Goal: Entertainment & Leisure: Consume media (video, audio)

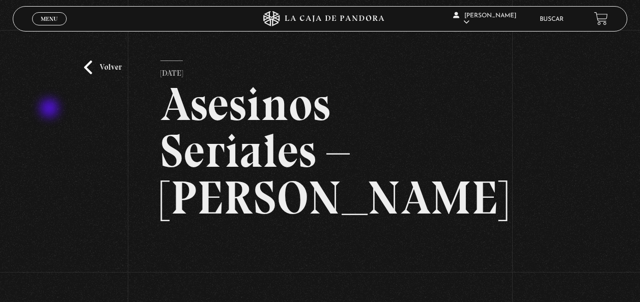
scroll to position [183, 0]
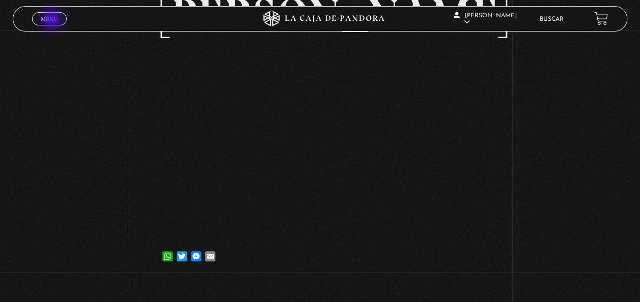
click at [53, 21] on span "Menu" at bounding box center [49, 19] width 17 height 6
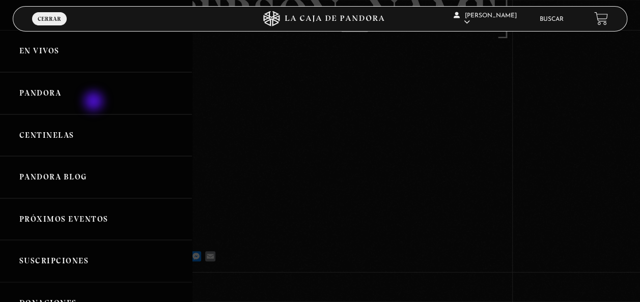
click at [95, 102] on link "Pandora" at bounding box center [96, 93] width 192 height 42
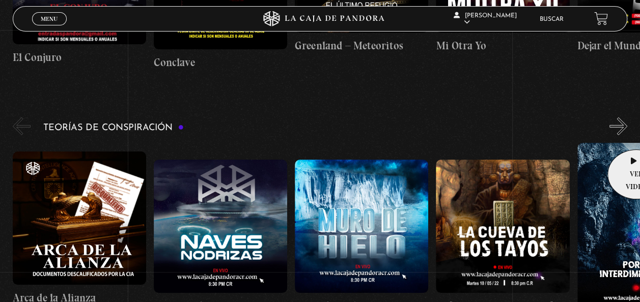
scroll to position [1468, 0]
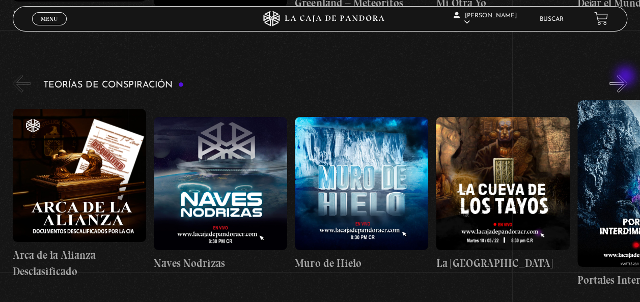
click at [626, 77] on button "»" at bounding box center [618, 84] width 18 height 18
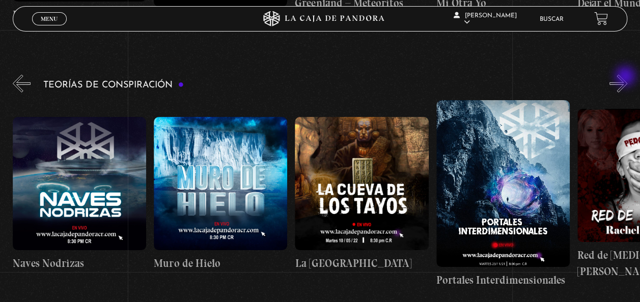
click at [626, 77] on button "»" at bounding box center [618, 84] width 18 height 18
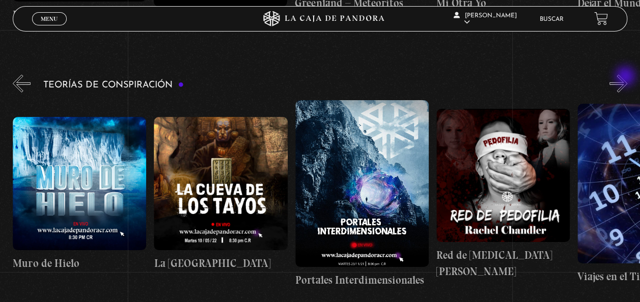
click at [626, 77] on button "»" at bounding box center [618, 84] width 18 height 18
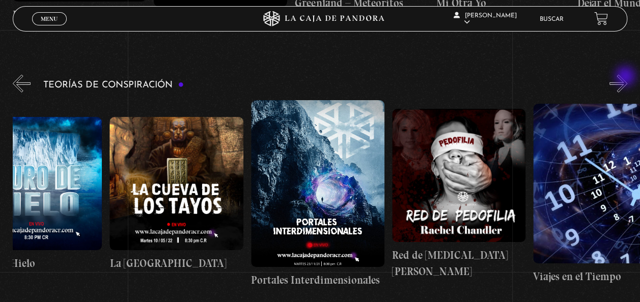
scroll to position [0, 353]
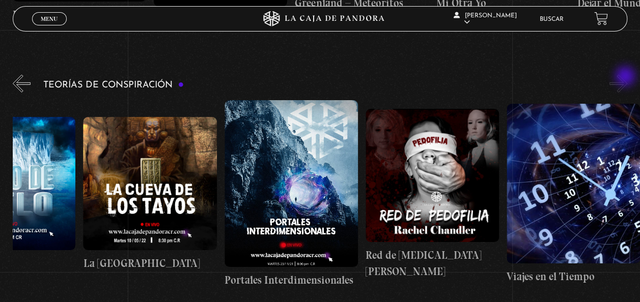
click at [626, 77] on button "»" at bounding box center [618, 84] width 18 height 18
click at [17, 83] on button "«" at bounding box center [22, 84] width 18 height 18
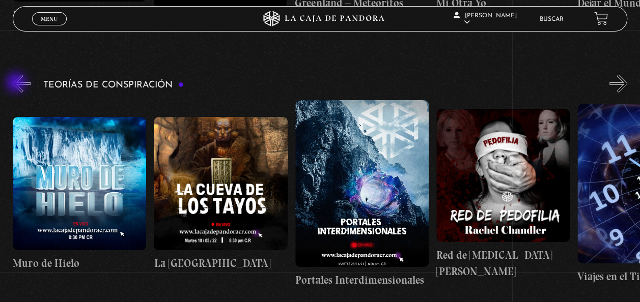
scroll to position [0, 282]
click at [18, 83] on button "«" at bounding box center [22, 84] width 18 height 18
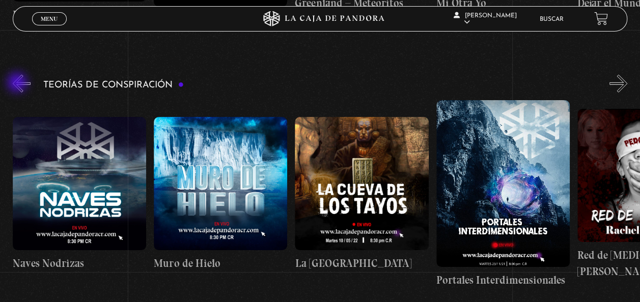
click at [18, 83] on button "«" at bounding box center [22, 84] width 18 height 18
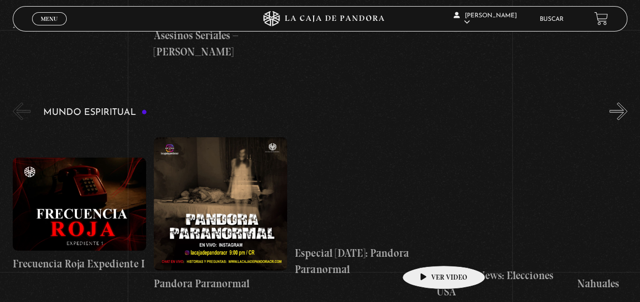
scroll to position [2724, 0]
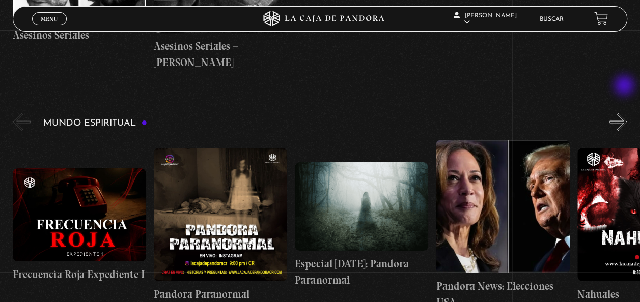
click at [625, 113] on button "»" at bounding box center [618, 122] width 18 height 18
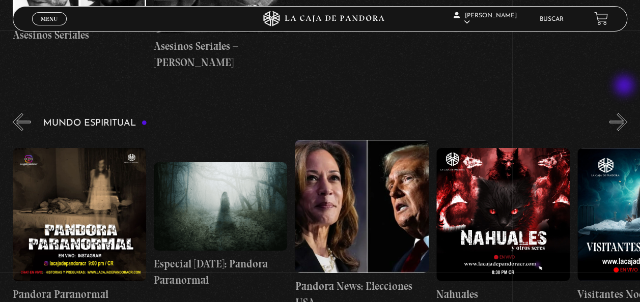
click at [625, 113] on button "»" at bounding box center [618, 122] width 18 height 18
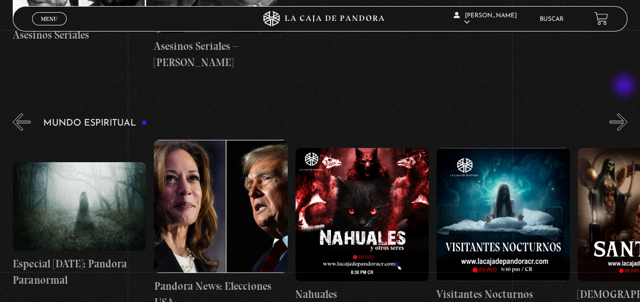
click at [625, 113] on button "»" at bounding box center [618, 122] width 18 height 18
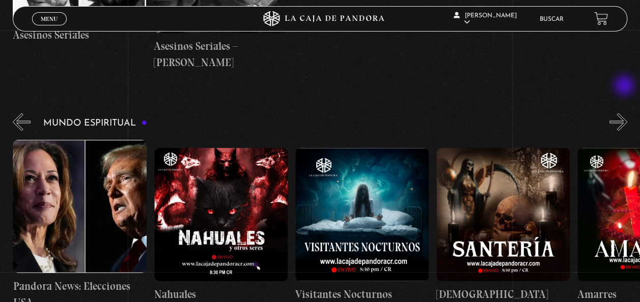
click at [625, 113] on button "»" at bounding box center [618, 122] width 18 height 18
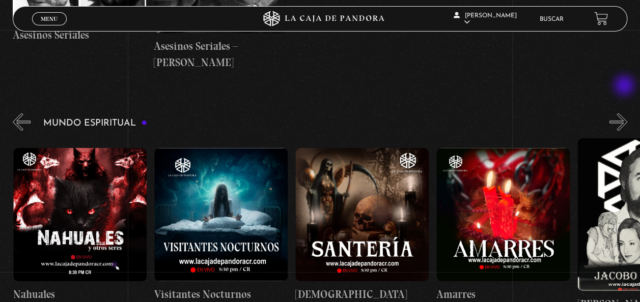
click at [625, 113] on button "»" at bounding box center [618, 122] width 18 height 18
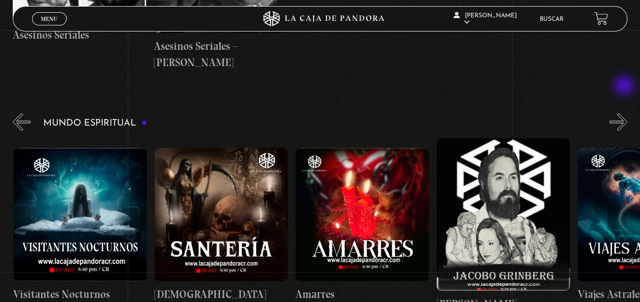
scroll to position [0, 705]
click at [625, 113] on button "»" at bounding box center [618, 122] width 18 height 18
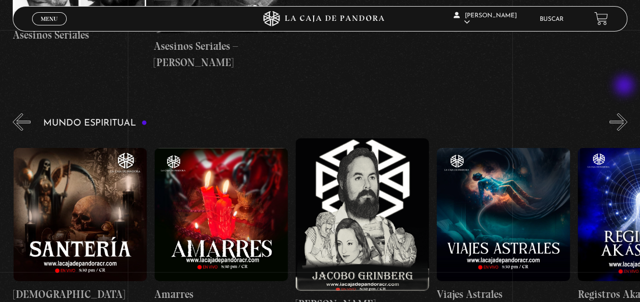
click at [625, 113] on button "»" at bounding box center [618, 122] width 18 height 18
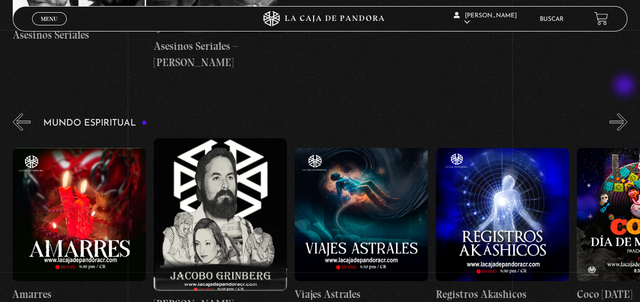
click at [625, 113] on button "»" at bounding box center [618, 122] width 18 height 18
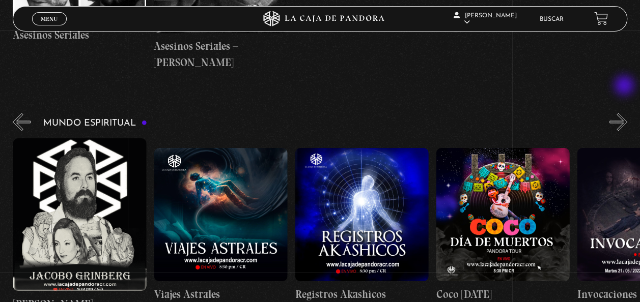
click at [625, 113] on button "»" at bounding box center [618, 122] width 18 height 18
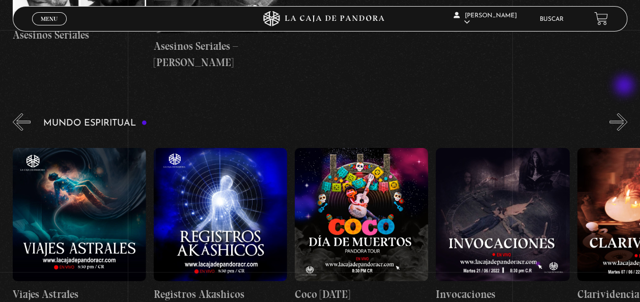
click at [625, 113] on button "»" at bounding box center [618, 122] width 18 height 18
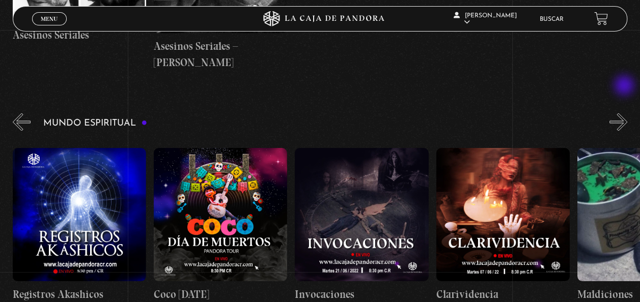
click at [625, 113] on button "»" at bounding box center [618, 122] width 18 height 18
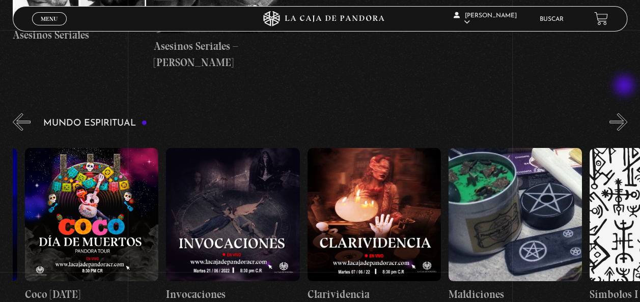
scroll to position [0, 1551]
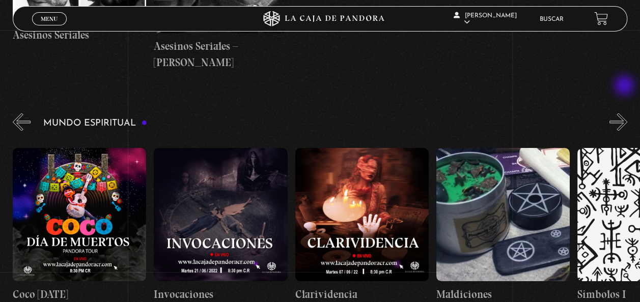
click at [625, 113] on button "»" at bounding box center [618, 122] width 18 height 18
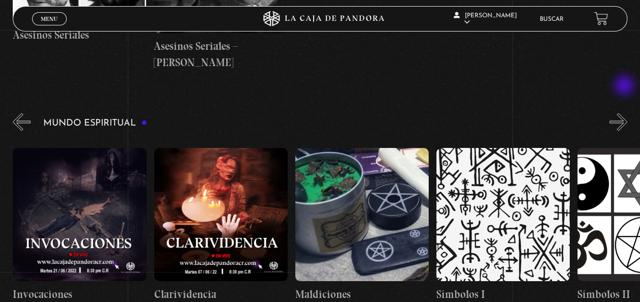
click at [625, 113] on button "»" at bounding box center [618, 122] width 18 height 18
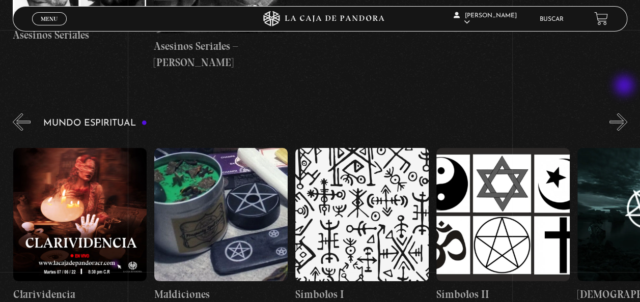
scroll to position [0, 1833]
click at [626, 113] on button "»" at bounding box center [618, 122] width 18 height 18
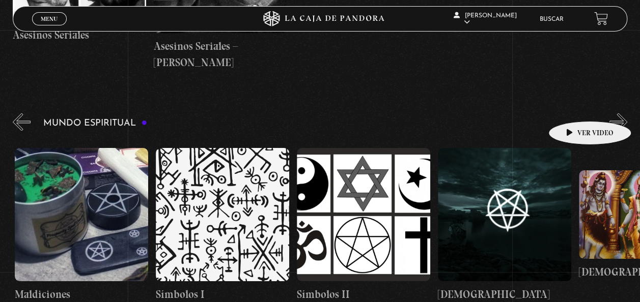
scroll to position [0, 1974]
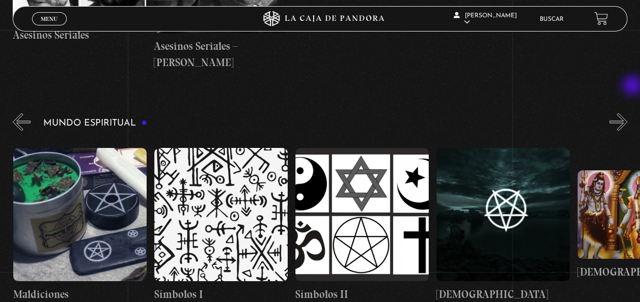
click at [627, 113] on button "»" at bounding box center [618, 122] width 18 height 18
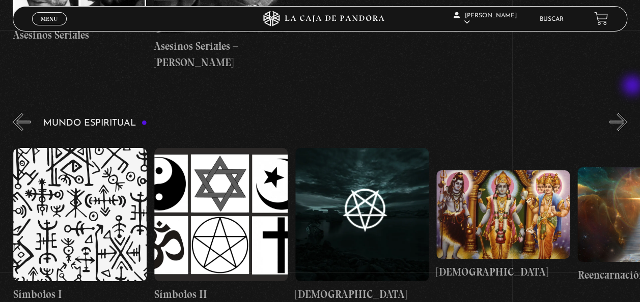
click at [627, 113] on button "»" at bounding box center [618, 122] width 18 height 18
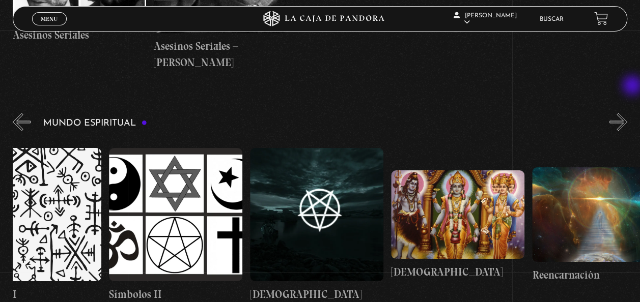
scroll to position [0, 2185]
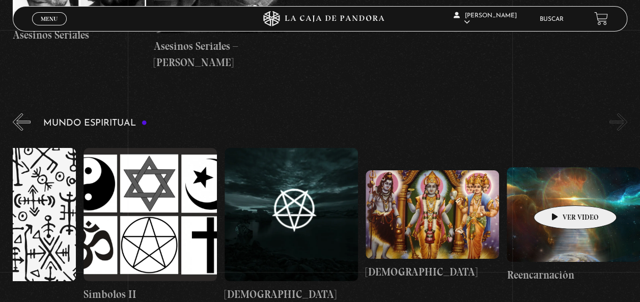
click at [559, 190] on figure at bounding box center [572, 214] width 133 height 94
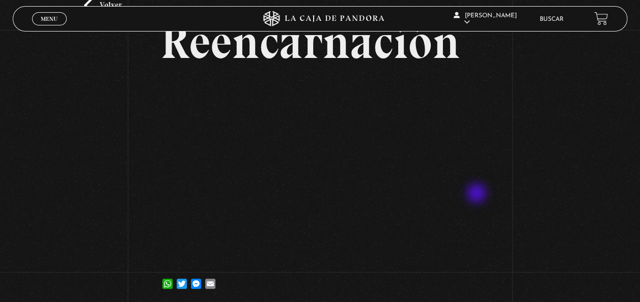
scroll to position [67, 0]
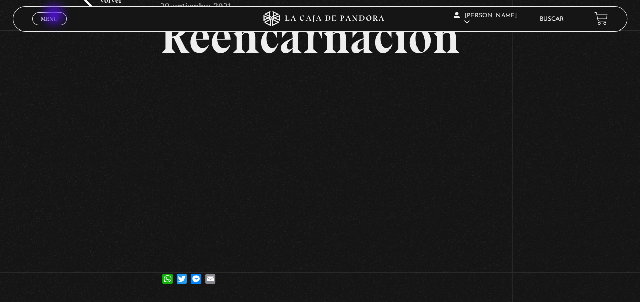
click at [55, 16] on span "Menu" at bounding box center [49, 19] width 17 height 6
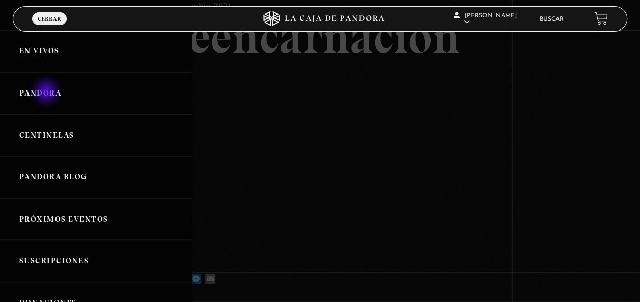
click at [47, 93] on link "Pandora" at bounding box center [96, 93] width 192 height 42
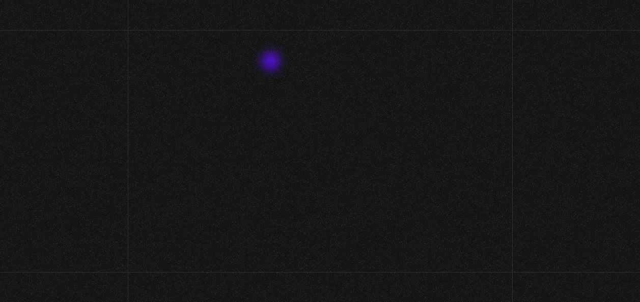
click at [272, 62] on span "Pandora" at bounding box center [324, 79] width 176 height 58
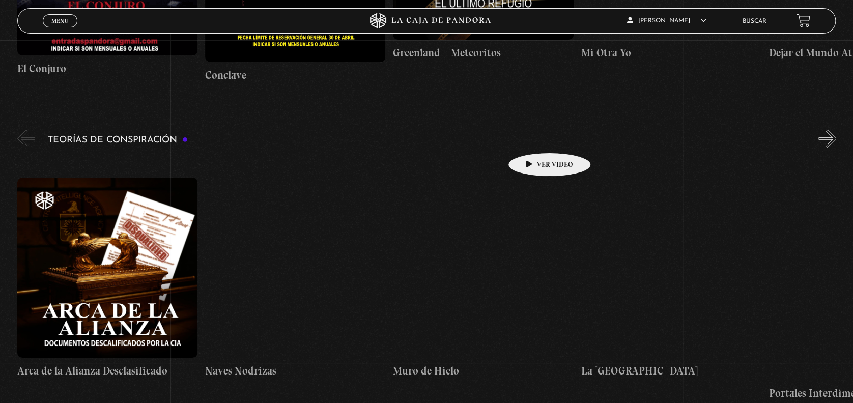
scroll to position [1685, 0]
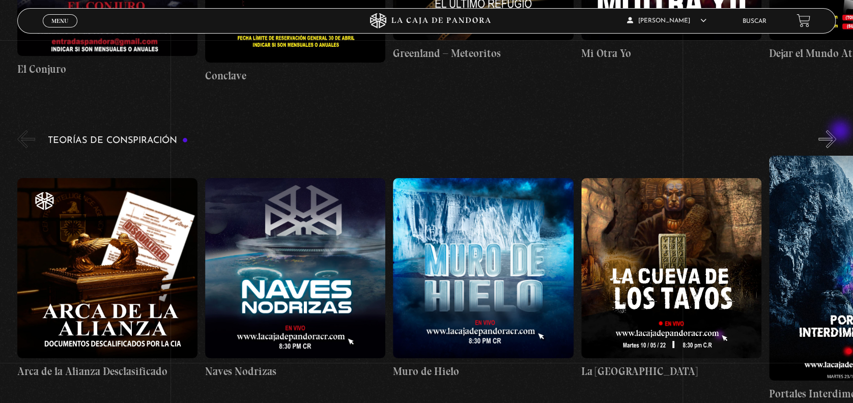
click at [639, 132] on button "»" at bounding box center [827, 139] width 18 height 18
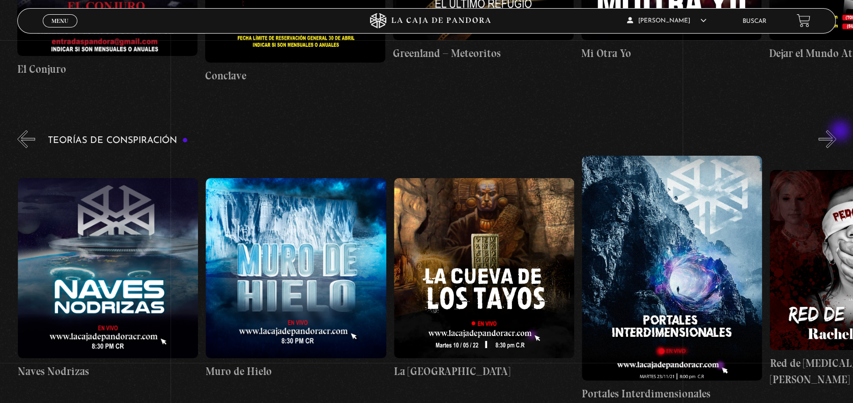
click at [639, 132] on button "»" at bounding box center [827, 139] width 18 height 18
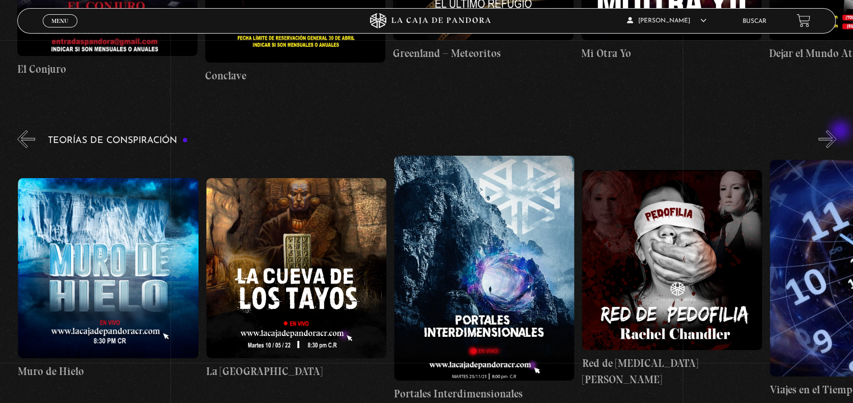
click at [639, 132] on button "»" at bounding box center [827, 139] width 18 height 18
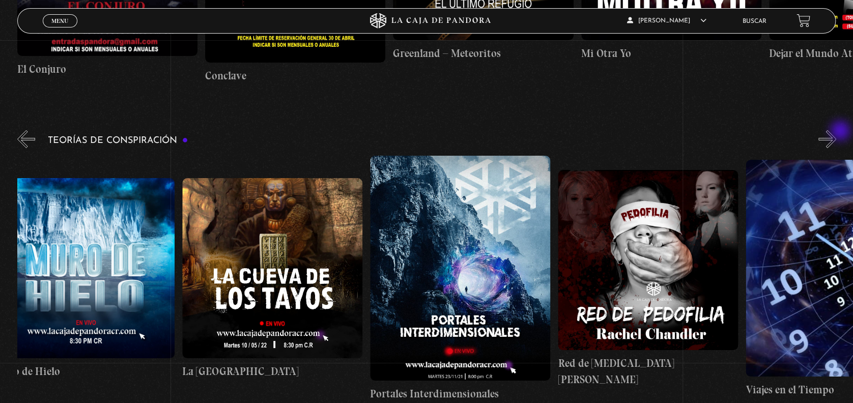
scroll to position [0, 470]
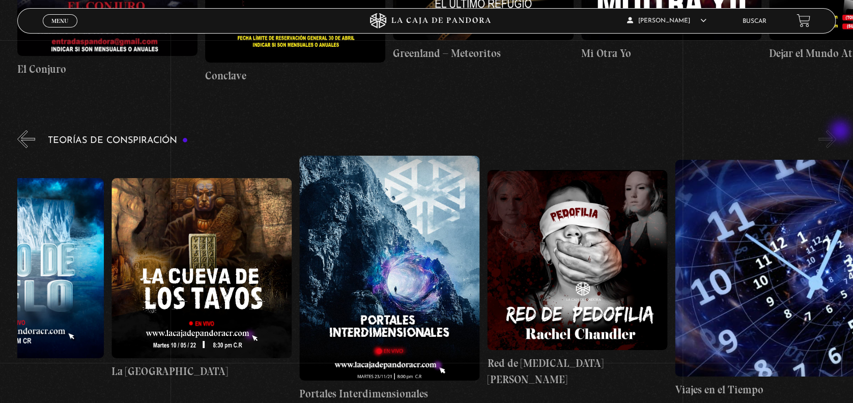
click at [639, 132] on button "»" at bounding box center [827, 139] width 18 height 18
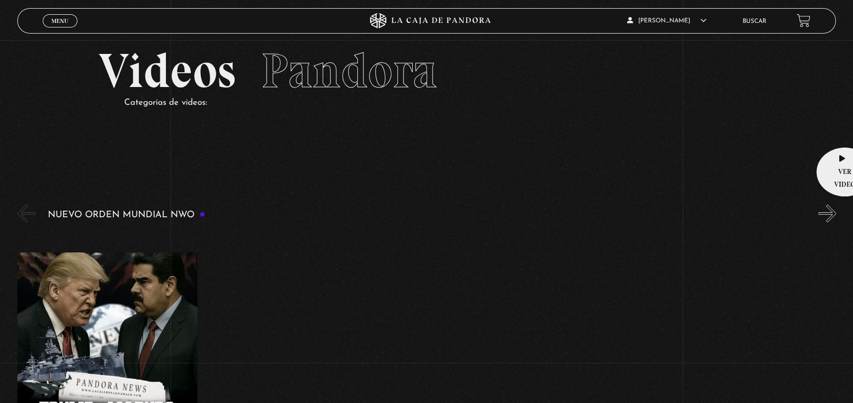
scroll to position [17, 0]
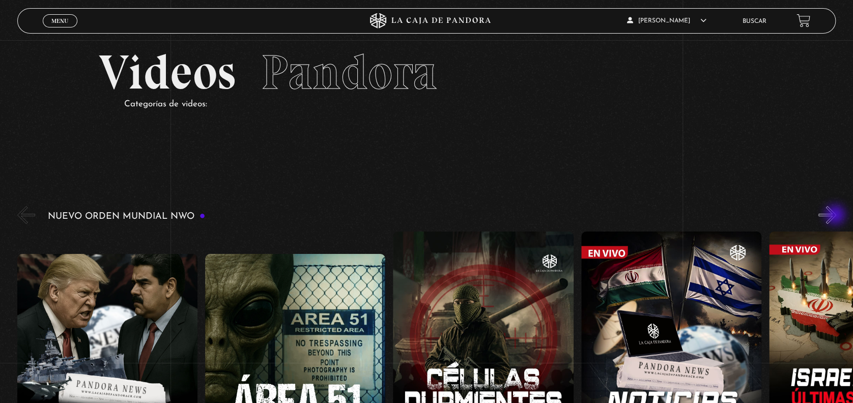
click at [639, 216] on button "»" at bounding box center [827, 215] width 18 height 18
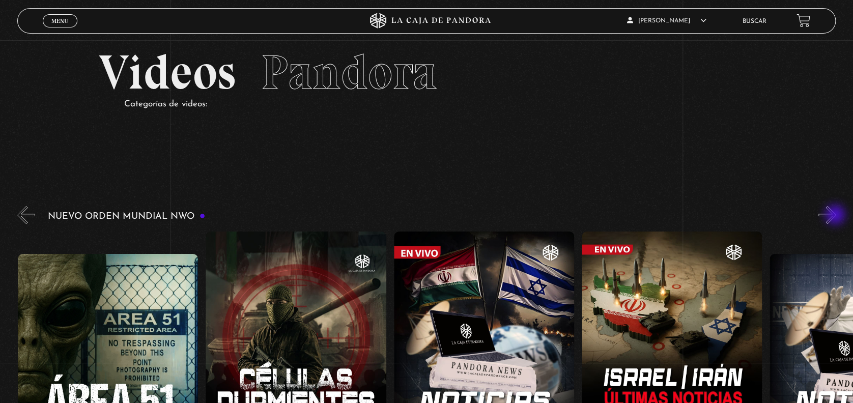
click at [639, 216] on button "»" at bounding box center [827, 215] width 18 height 18
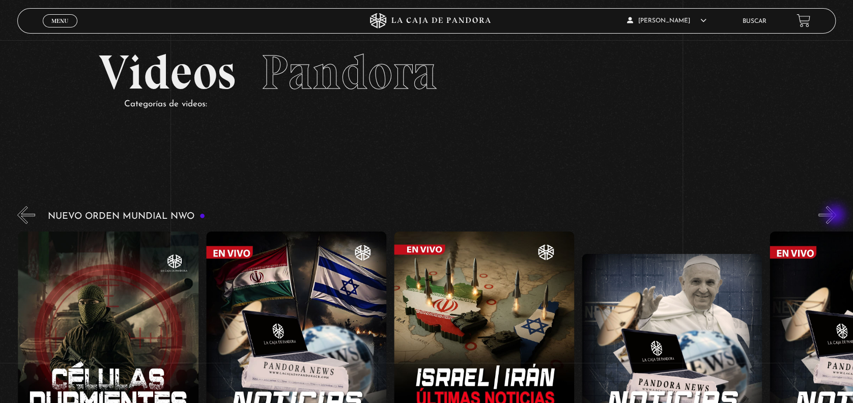
click at [639, 216] on button "»" at bounding box center [827, 215] width 18 height 18
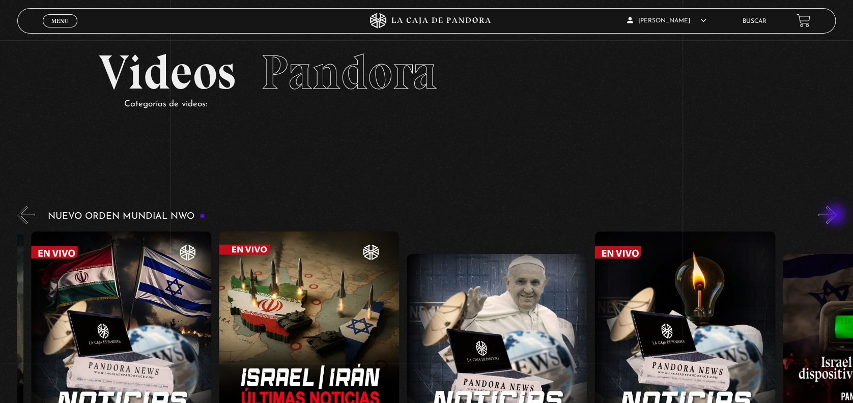
click at [639, 216] on button "»" at bounding box center [827, 215] width 18 height 18
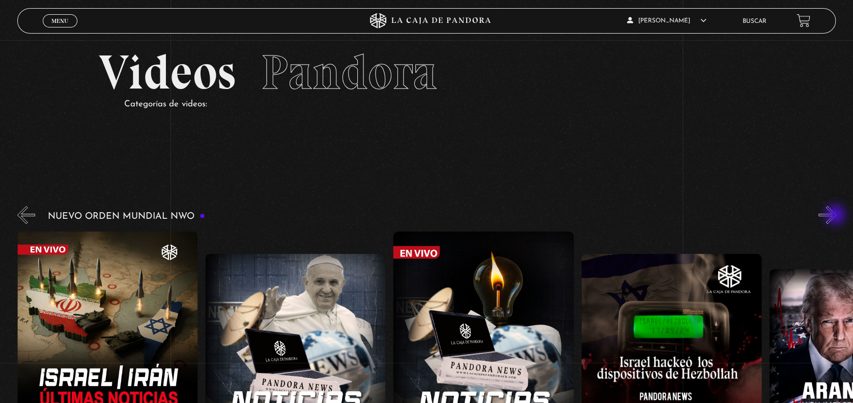
click at [639, 216] on button "»" at bounding box center [827, 215] width 18 height 18
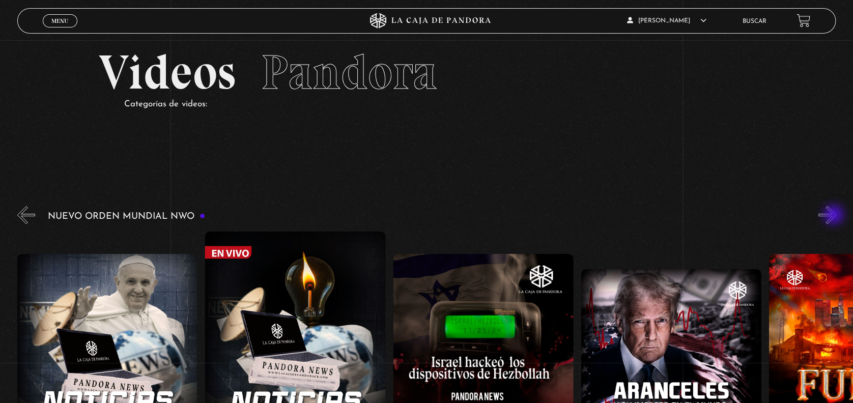
click at [639, 216] on button "»" at bounding box center [827, 215] width 18 height 18
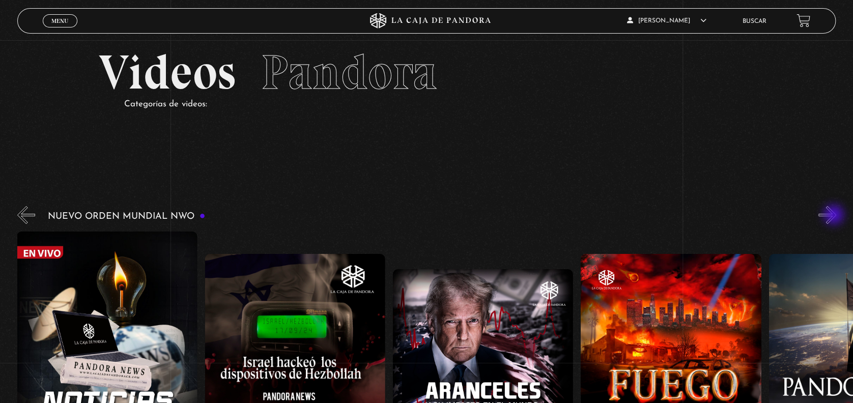
click at [639, 216] on button "»" at bounding box center [827, 215] width 18 height 18
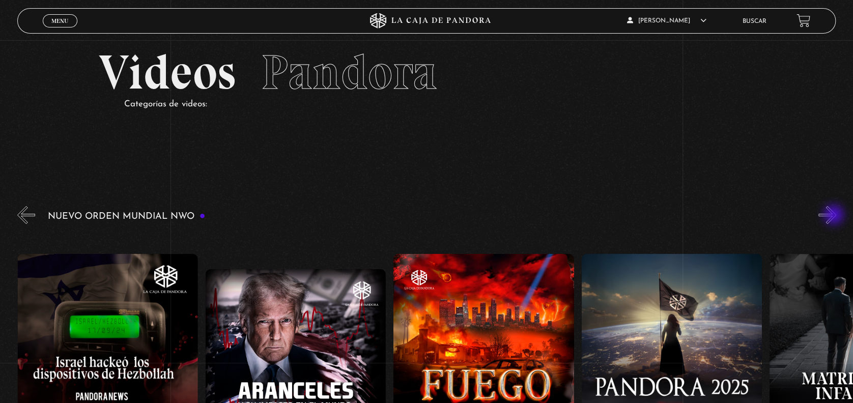
scroll to position [0, 1315]
click at [639, 216] on button "»" at bounding box center [827, 215] width 18 height 18
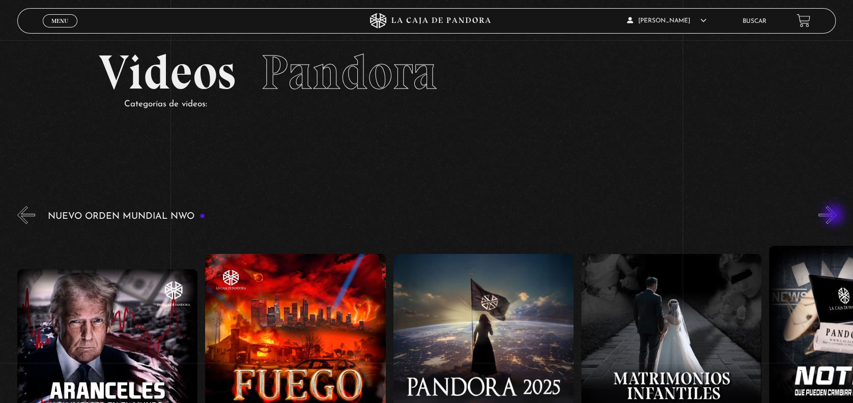
click at [639, 216] on button "»" at bounding box center [827, 215] width 18 height 18
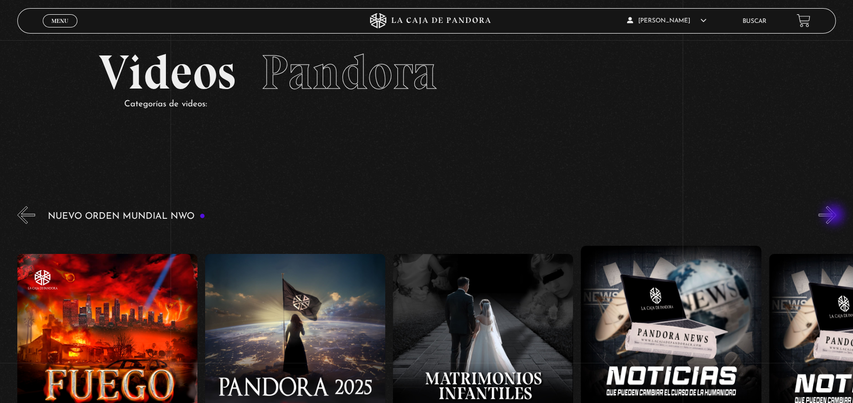
click at [639, 216] on button "»" at bounding box center [827, 215] width 18 height 18
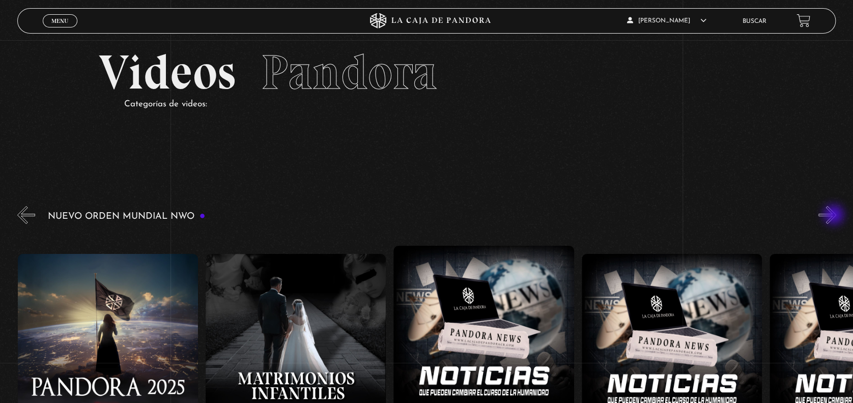
click at [639, 216] on button "»" at bounding box center [827, 215] width 18 height 18
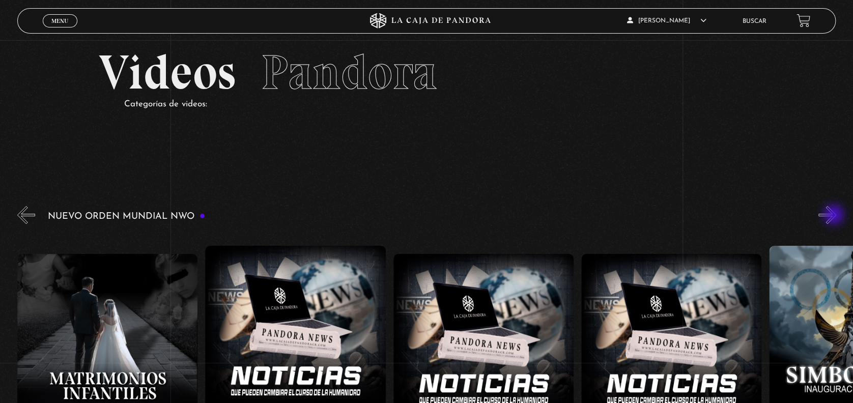
click at [639, 216] on button "»" at bounding box center [827, 215] width 18 height 18
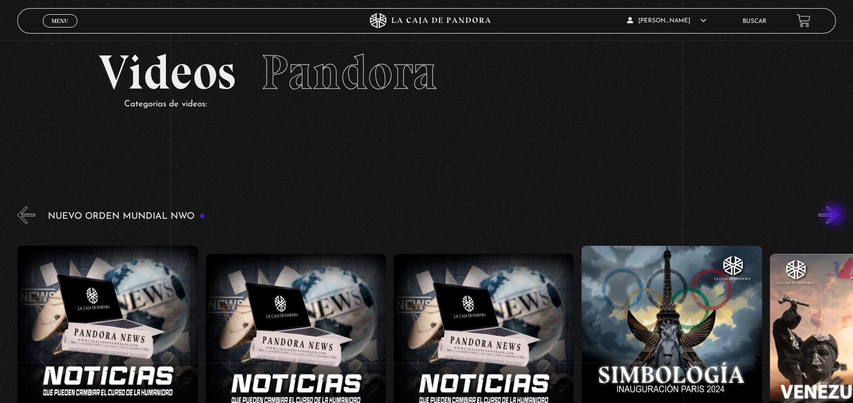
click at [639, 216] on button "»" at bounding box center [827, 215] width 18 height 18
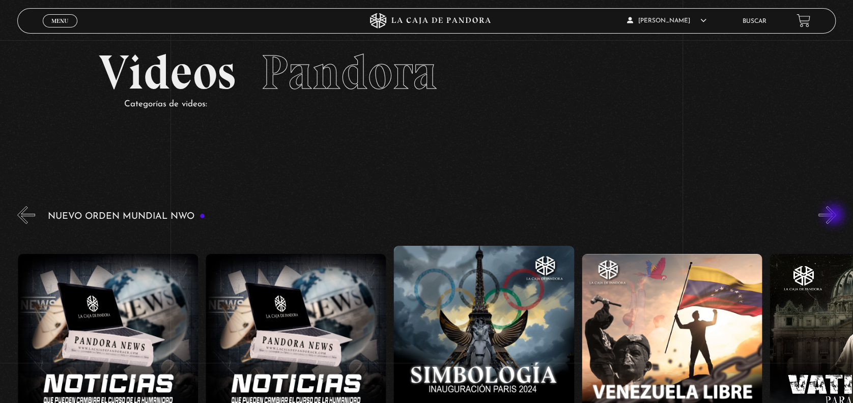
scroll to position [0, 2443]
click at [639, 217] on button "»" at bounding box center [827, 215] width 18 height 18
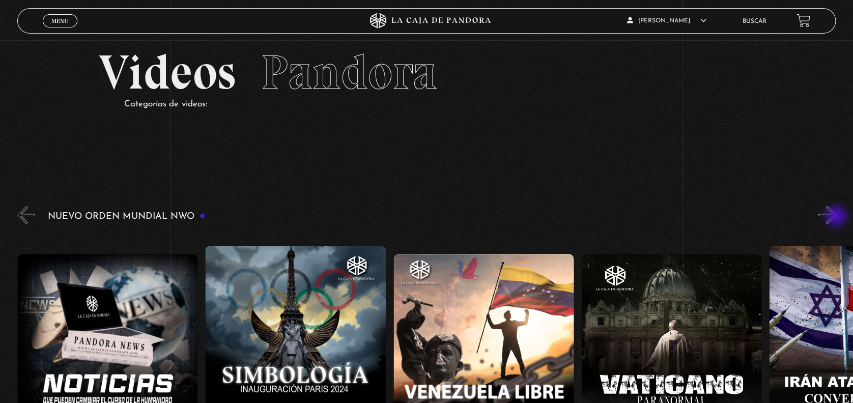
click at [639, 217] on button "»" at bounding box center [827, 215] width 18 height 18
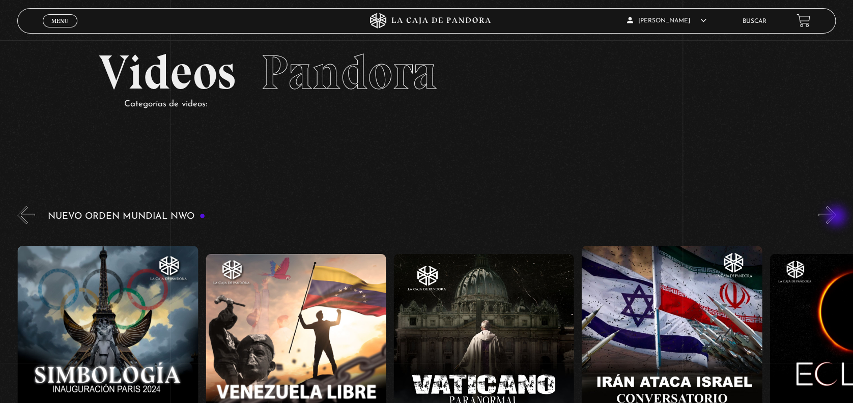
click at [639, 217] on button "»" at bounding box center [827, 215] width 18 height 18
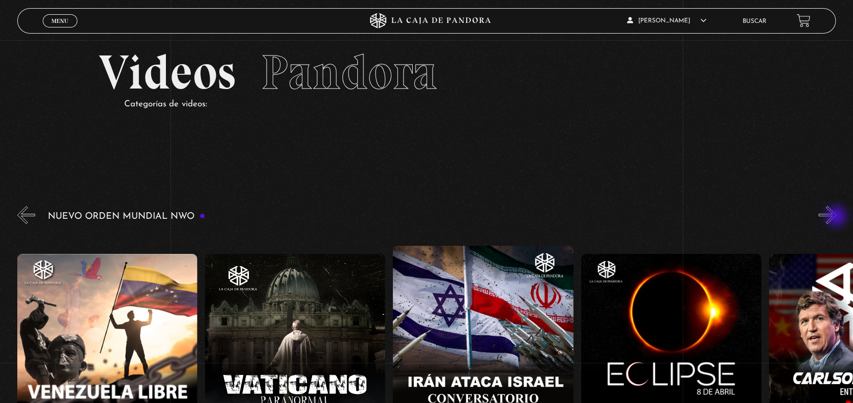
click at [639, 217] on button "»" at bounding box center [827, 215] width 18 height 18
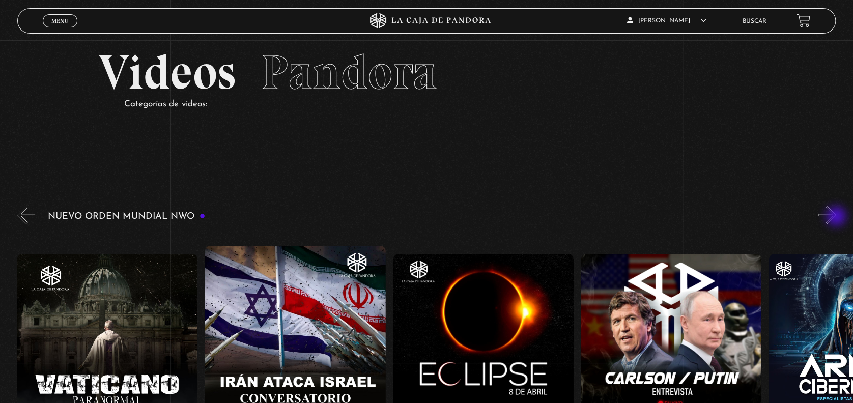
click at [639, 217] on button "»" at bounding box center [827, 215] width 18 height 18
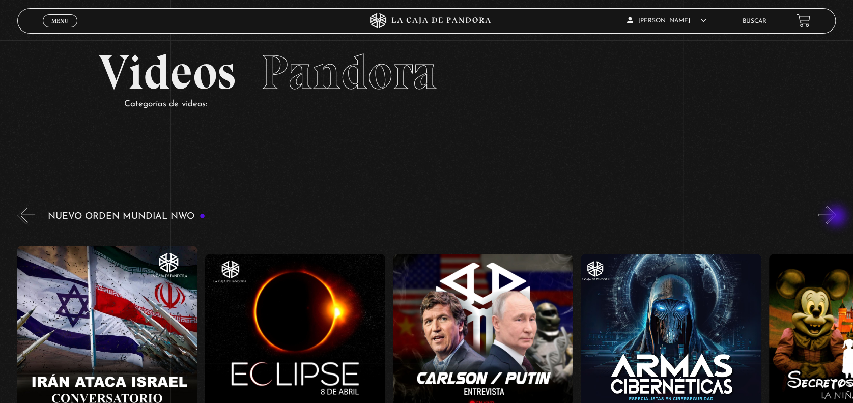
click at [639, 217] on button "»" at bounding box center [827, 215] width 18 height 18
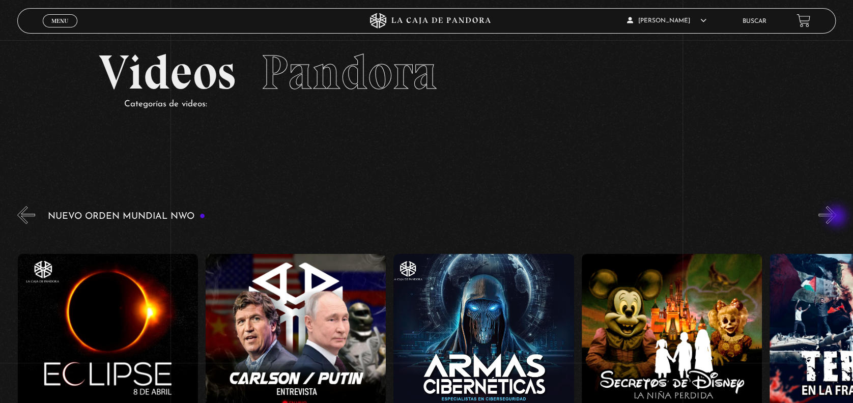
scroll to position [0, 3570]
click at [639, 302] on figure at bounding box center [671, 344] width 180 height 180
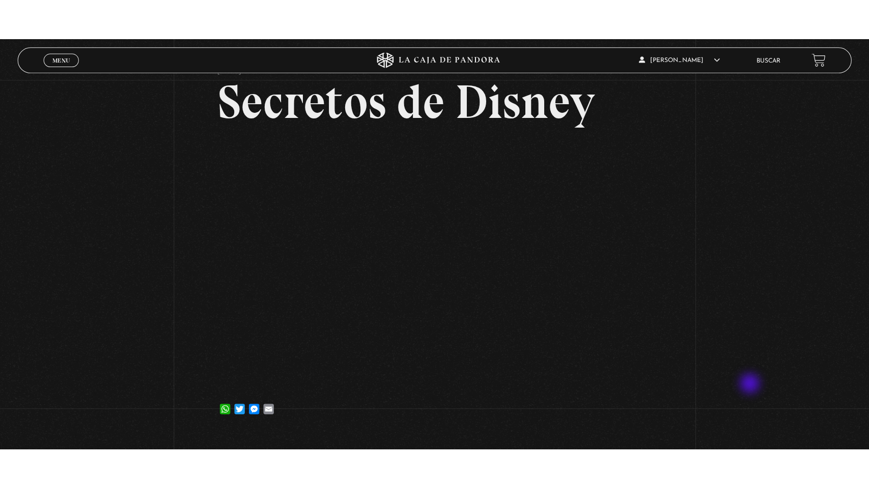
scroll to position [52, 0]
